Goal: Information Seeking & Learning: Understand process/instructions

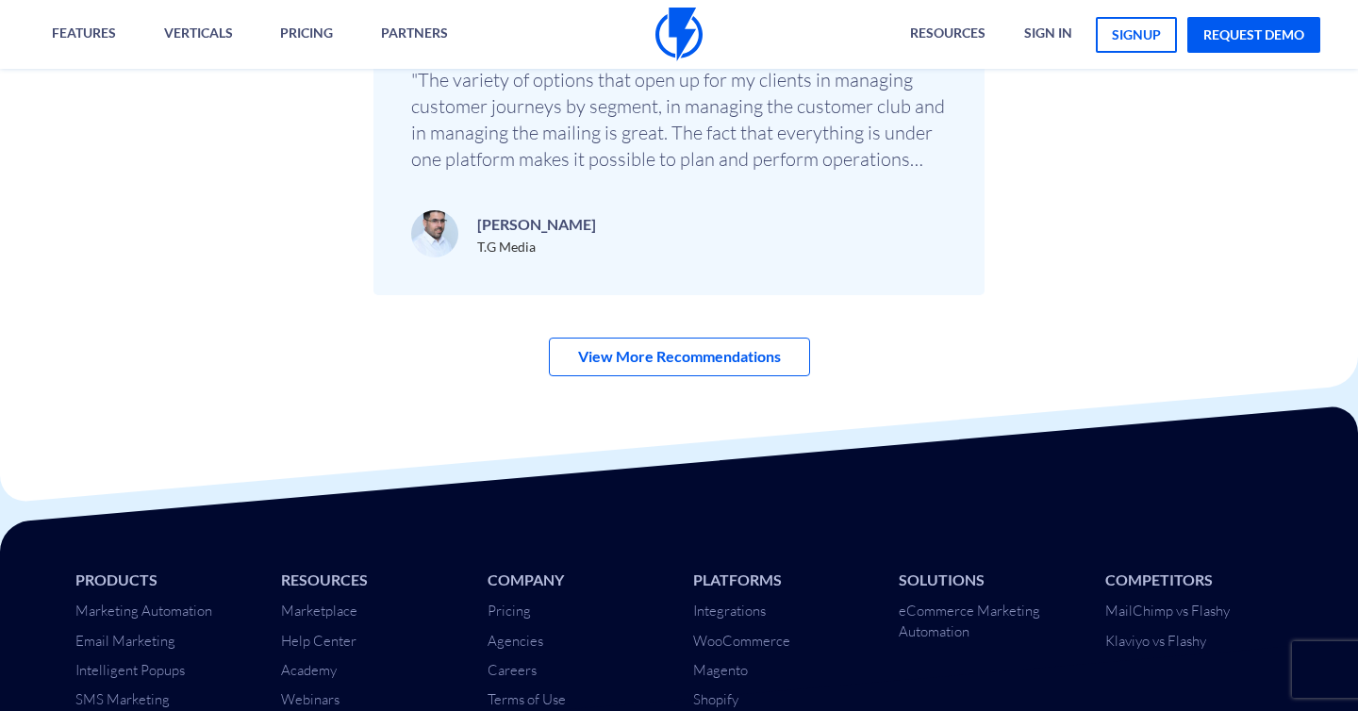
scroll to position [6465, 0]
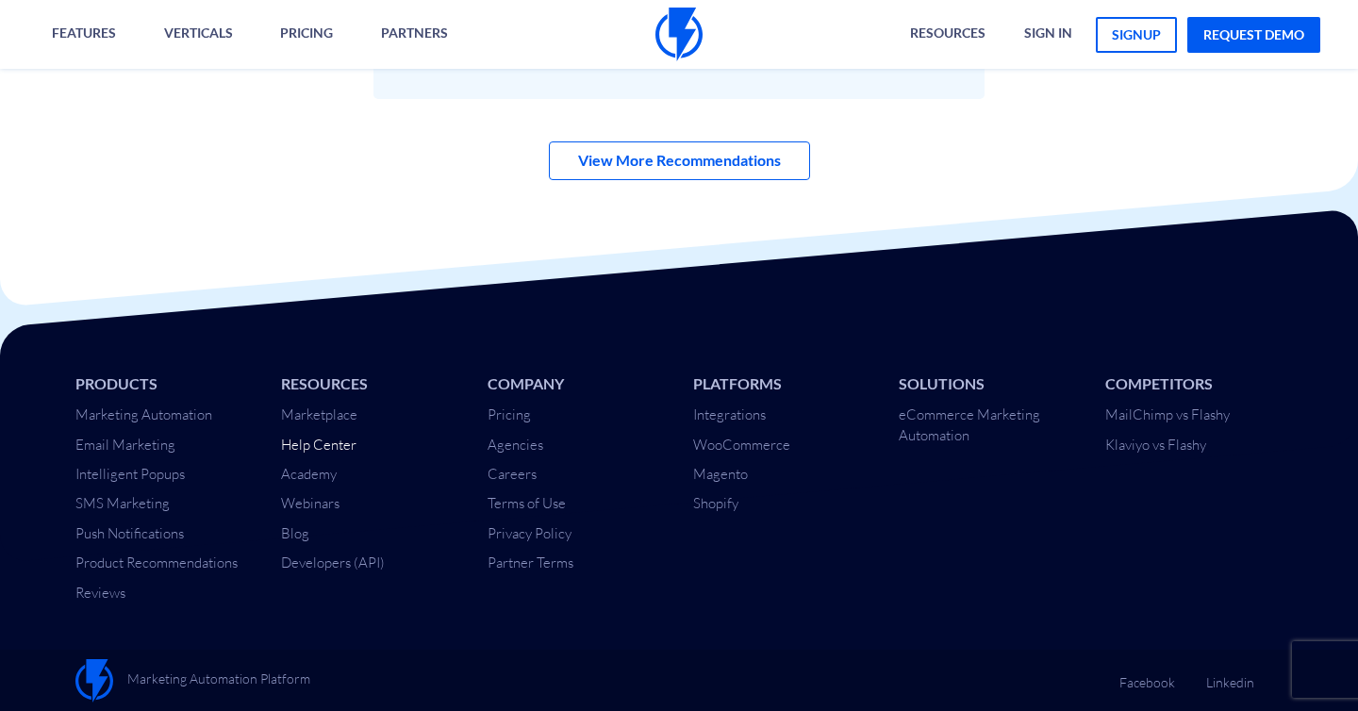
click at [329, 447] on link "Help Center" at bounding box center [318, 445] width 75 height 18
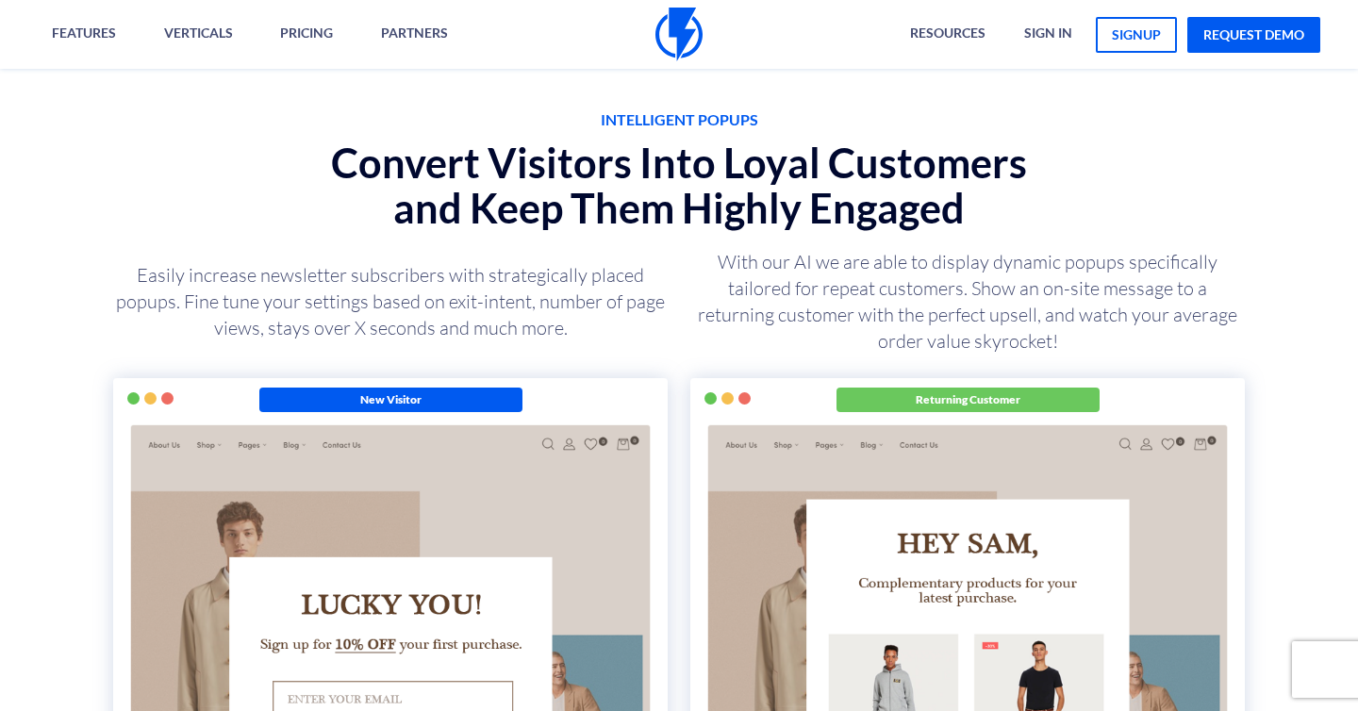
scroll to position [3071, 0]
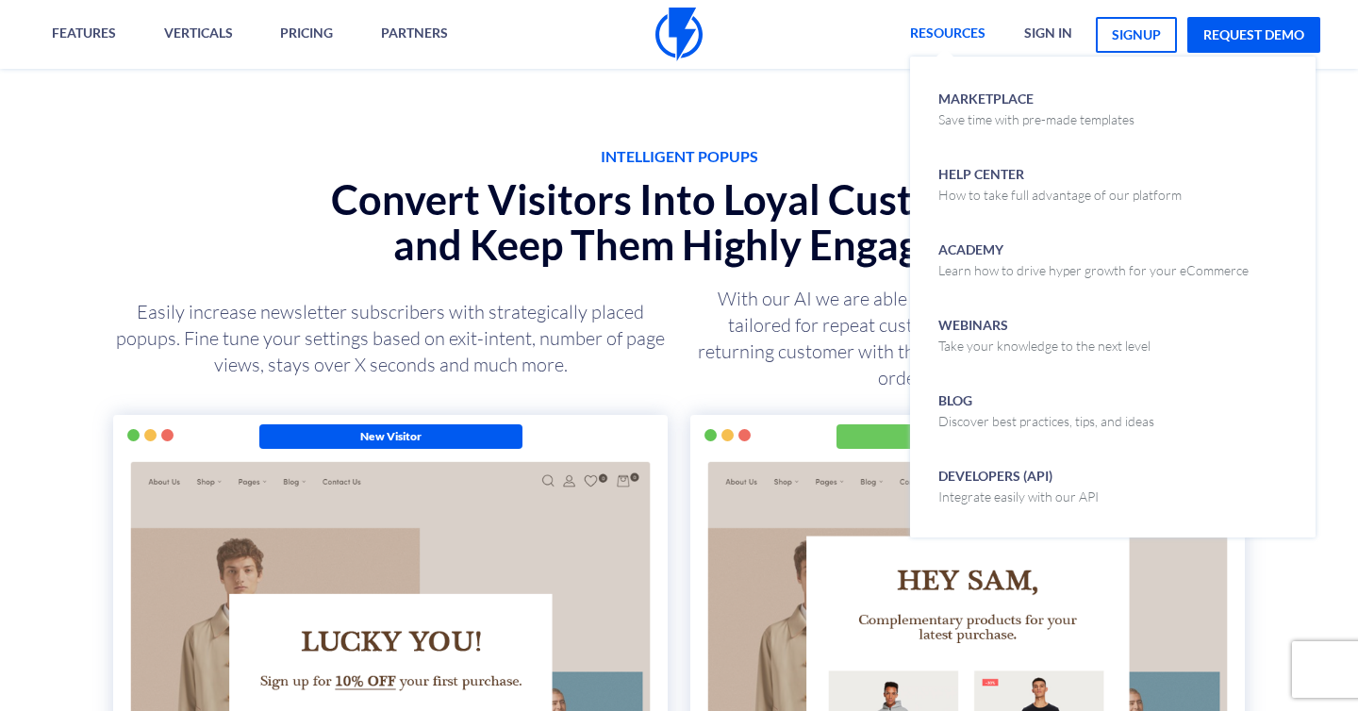
click at [924, 48] on link "Resources" at bounding box center [948, 34] width 104 height 69
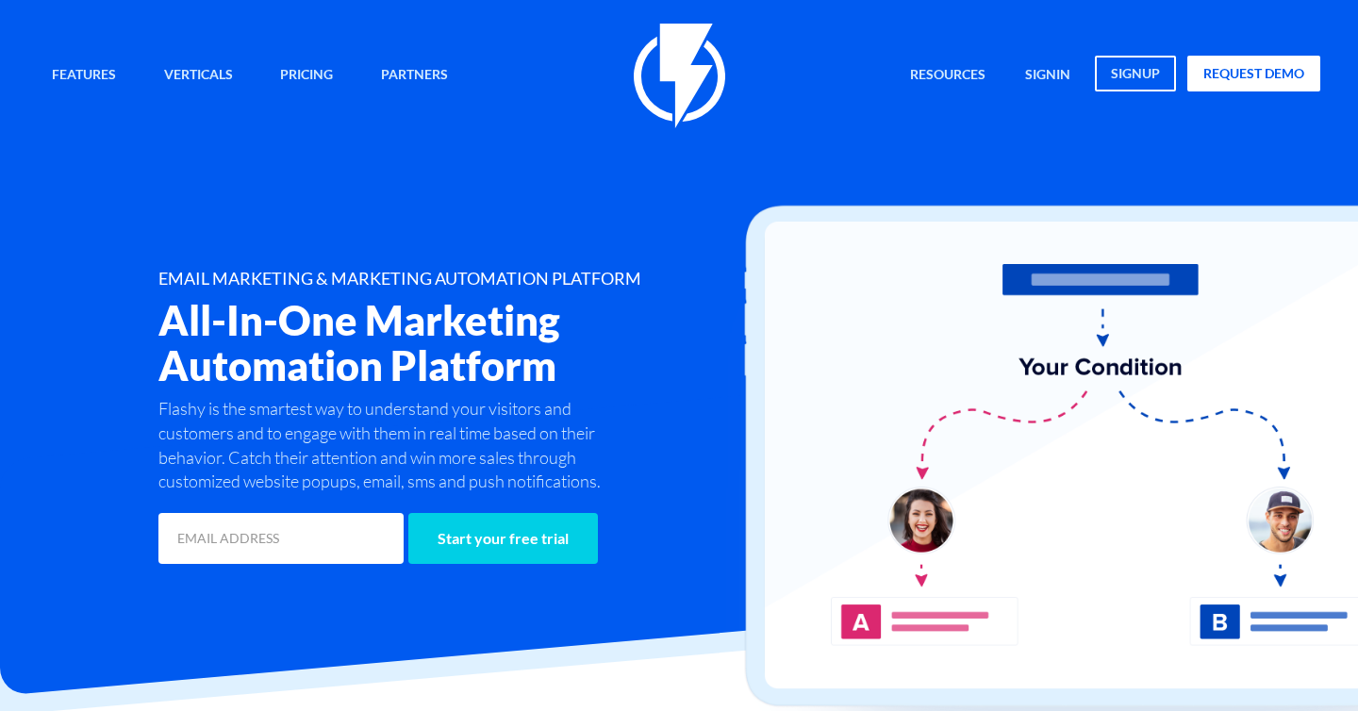
click at [619, 266] on div "Features Marketing Automation Convert, Enagage And Retain Your Customers Email …" at bounding box center [679, 296] width 1311 height 545
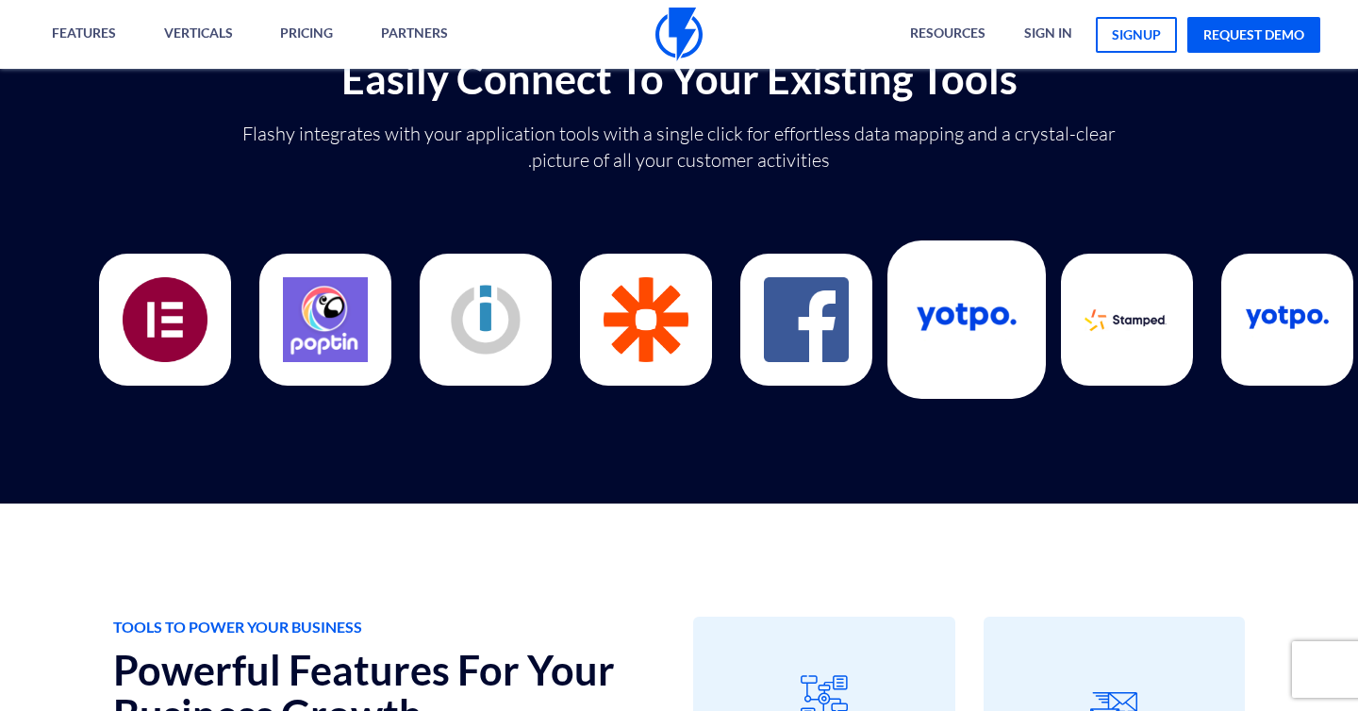
scroll to position [6465, 0]
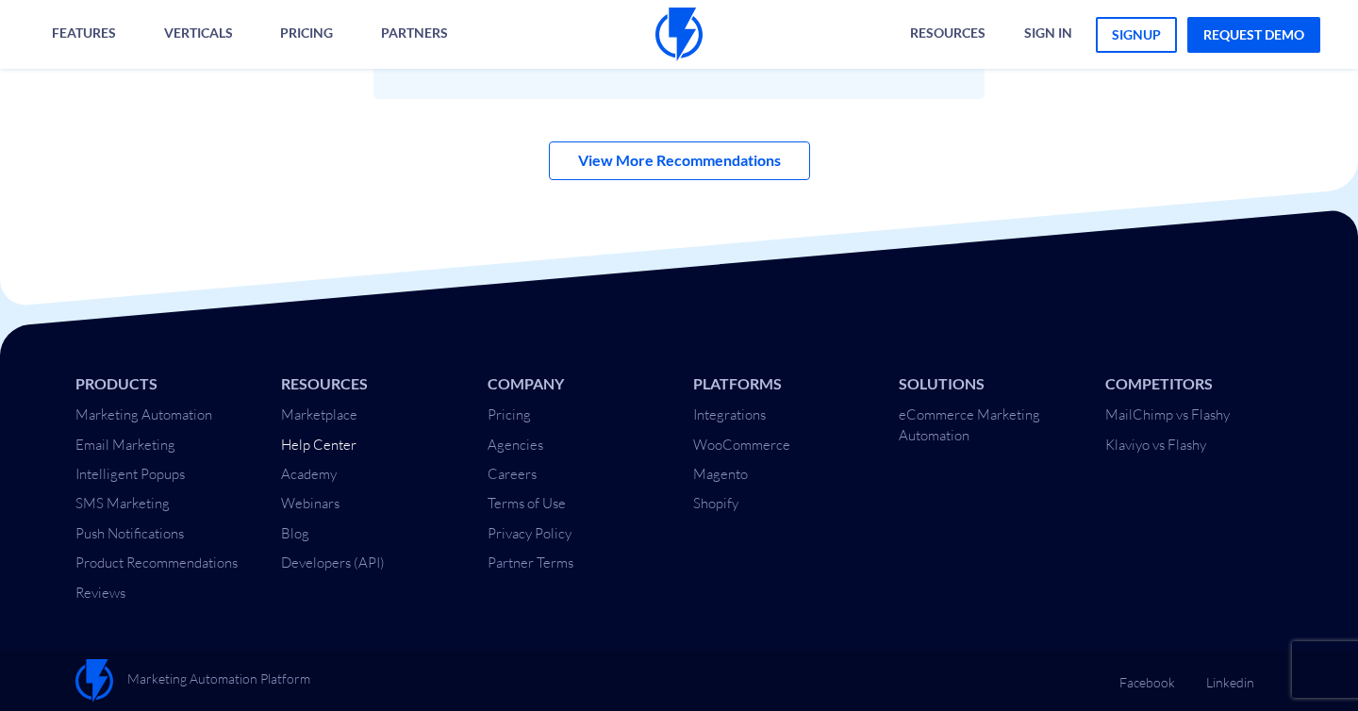
click at [330, 451] on link "Help Center" at bounding box center [318, 445] width 75 height 18
